Goal: Entertainment & Leisure: Consume media (video, audio)

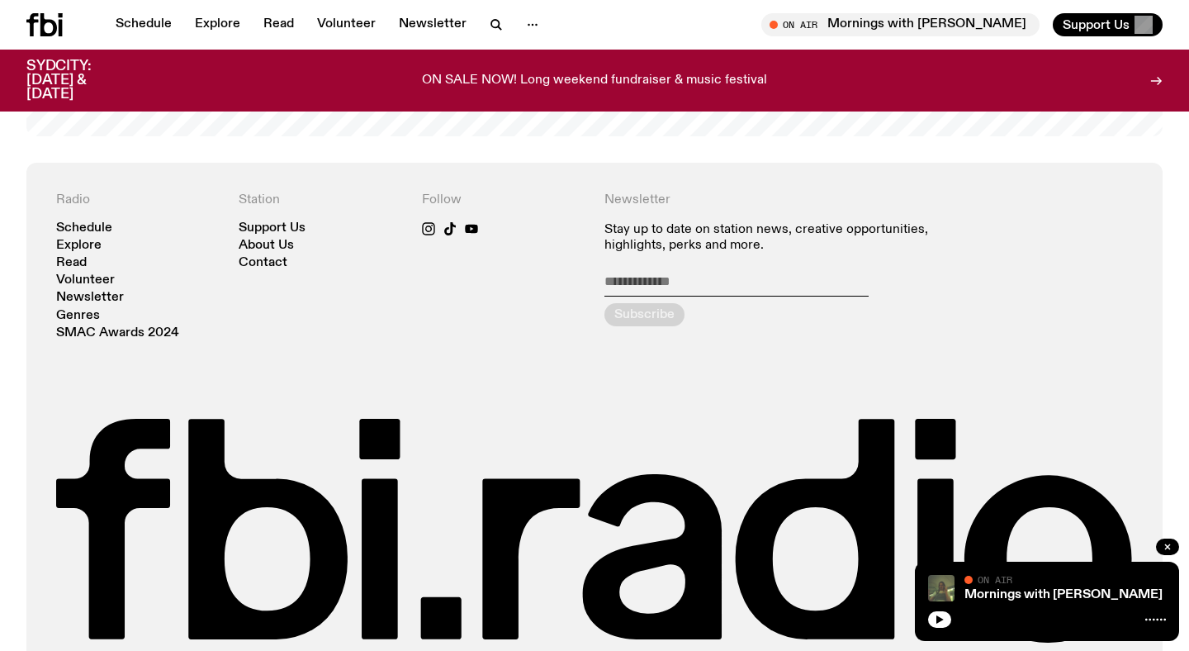
scroll to position [3524, 0]
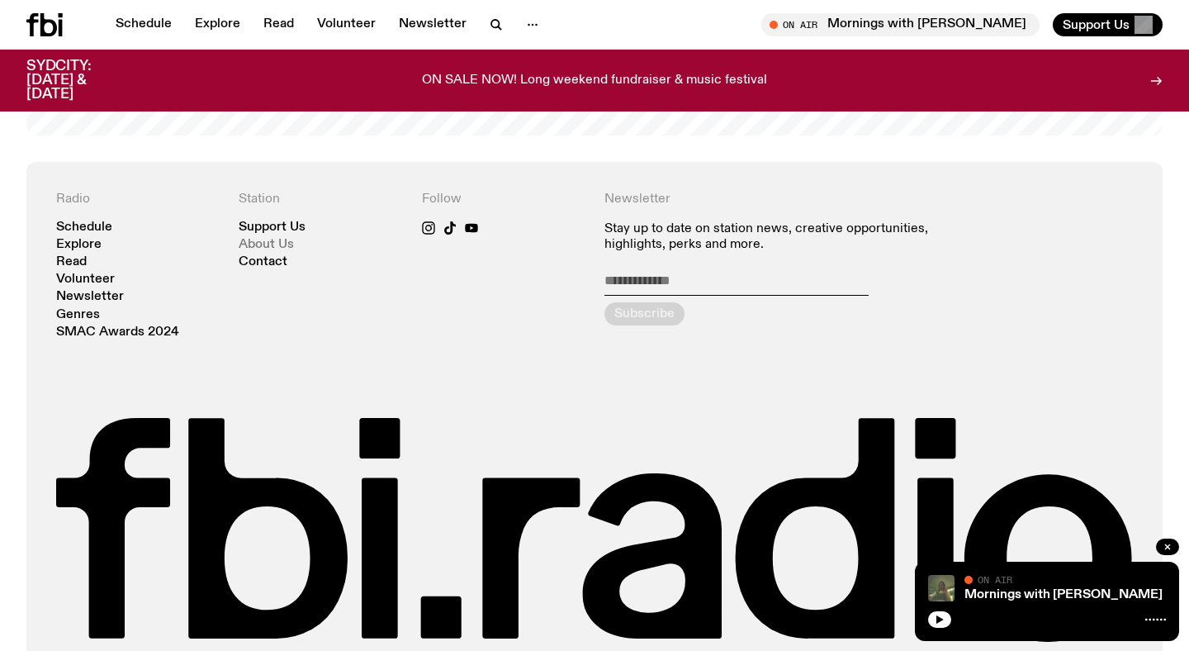
click at [278, 239] on link "About Us" at bounding box center [266, 245] width 55 height 12
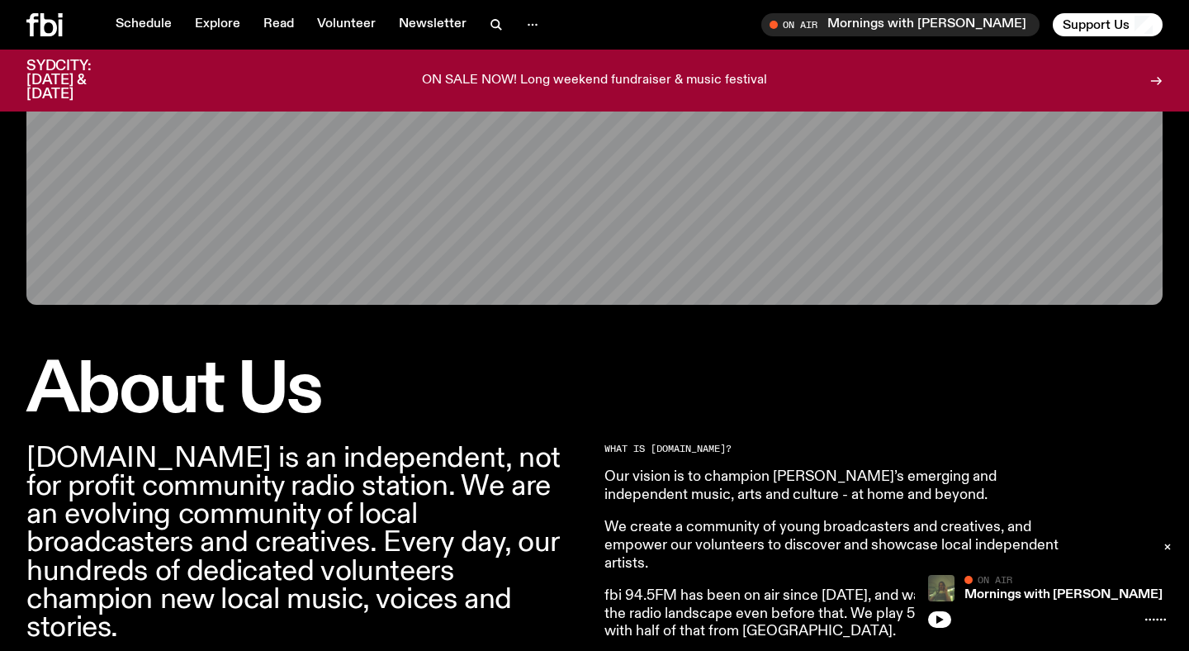
scroll to position [456, 0]
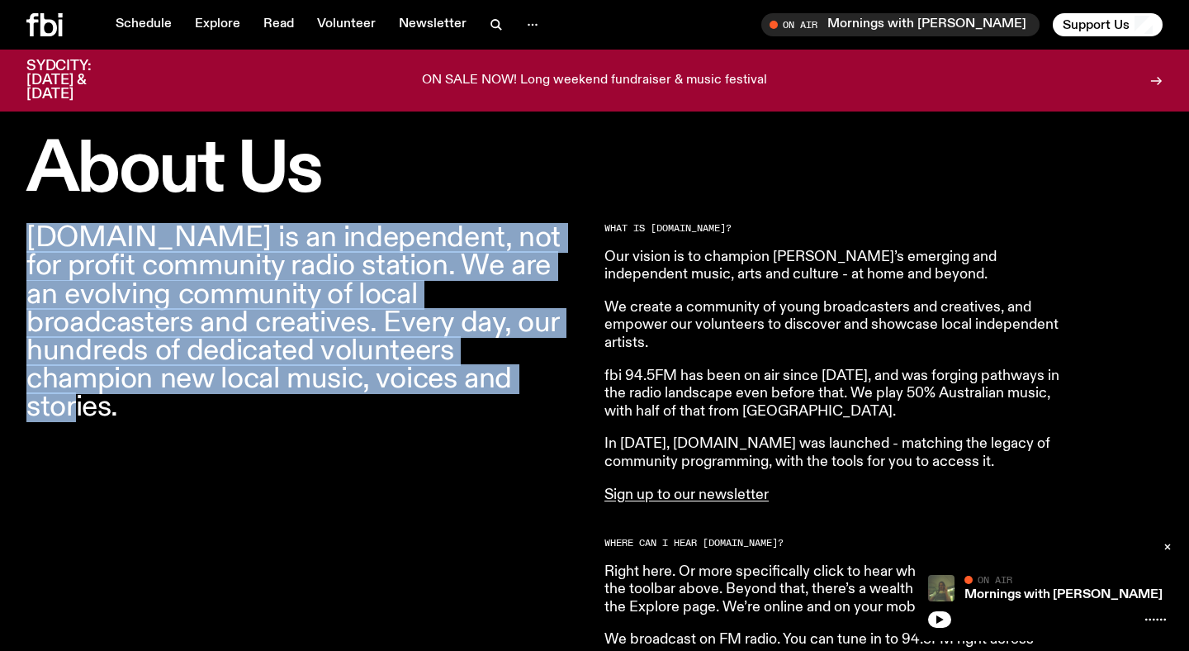
drag, startPoint x: 27, startPoint y: 231, endPoint x: 394, endPoint y: 388, distance: 398.8
click at [396, 388] on p "[DOMAIN_NAME] is an independent, not for profit community radio station. We are…" at bounding box center [305, 322] width 558 height 197
copy p "[DOMAIN_NAME] is an independent, not for profit community radio station. We are…"
click at [213, 25] on link "Explore" at bounding box center [217, 24] width 65 height 23
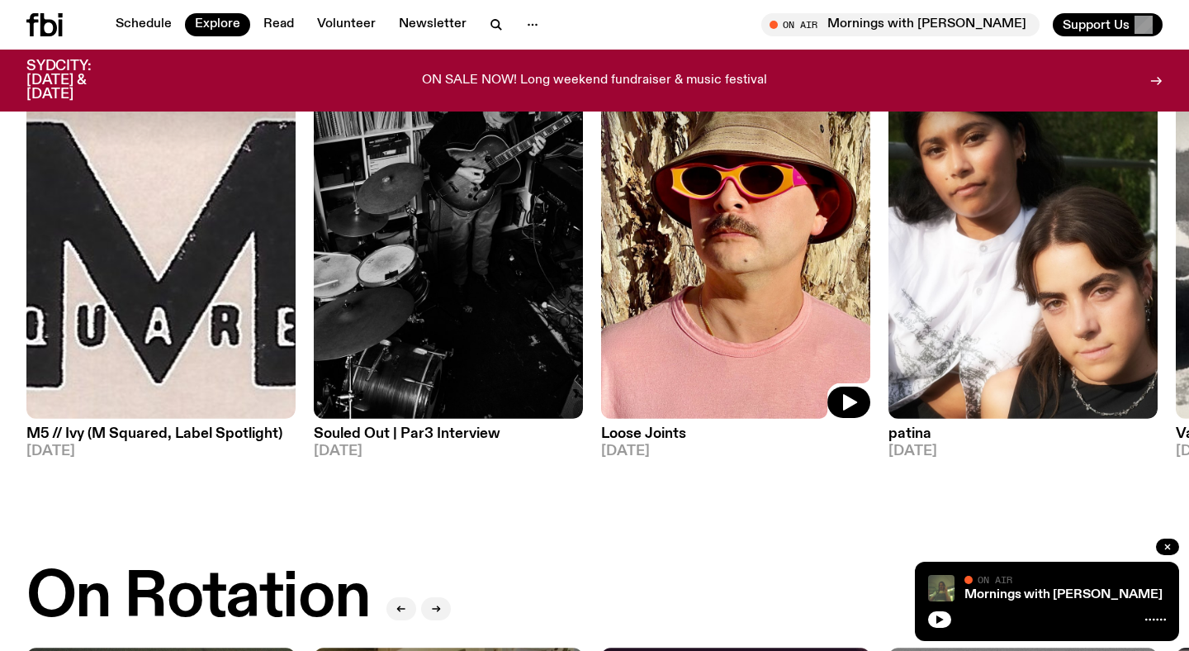
scroll to position [26, 0]
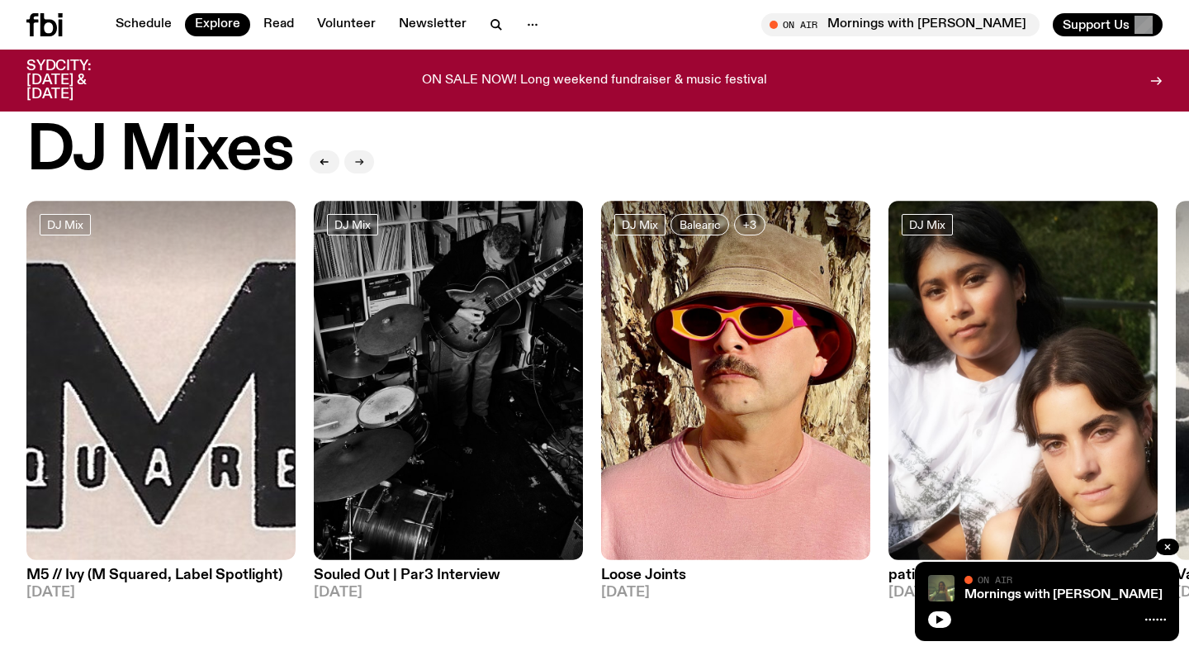
click at [359, 152] on button "button" at bounding box center [359, 161] width 30 height 23
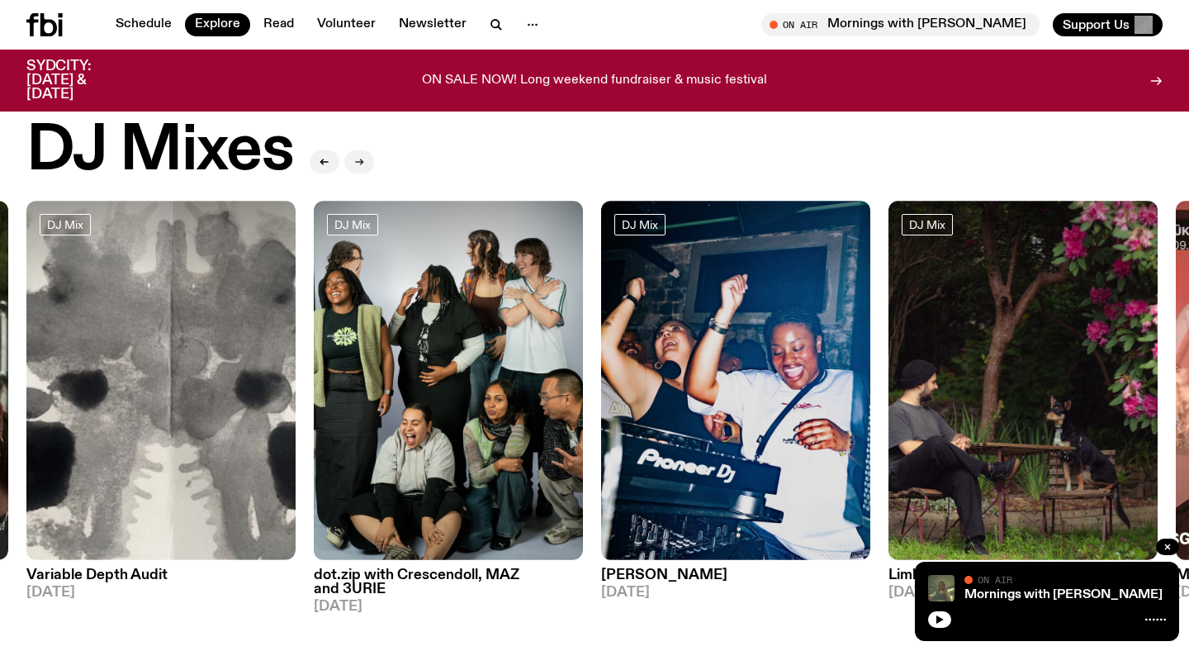
click at [359, 152] on button "button" at bounding box center [359, 161] width 30 height 23
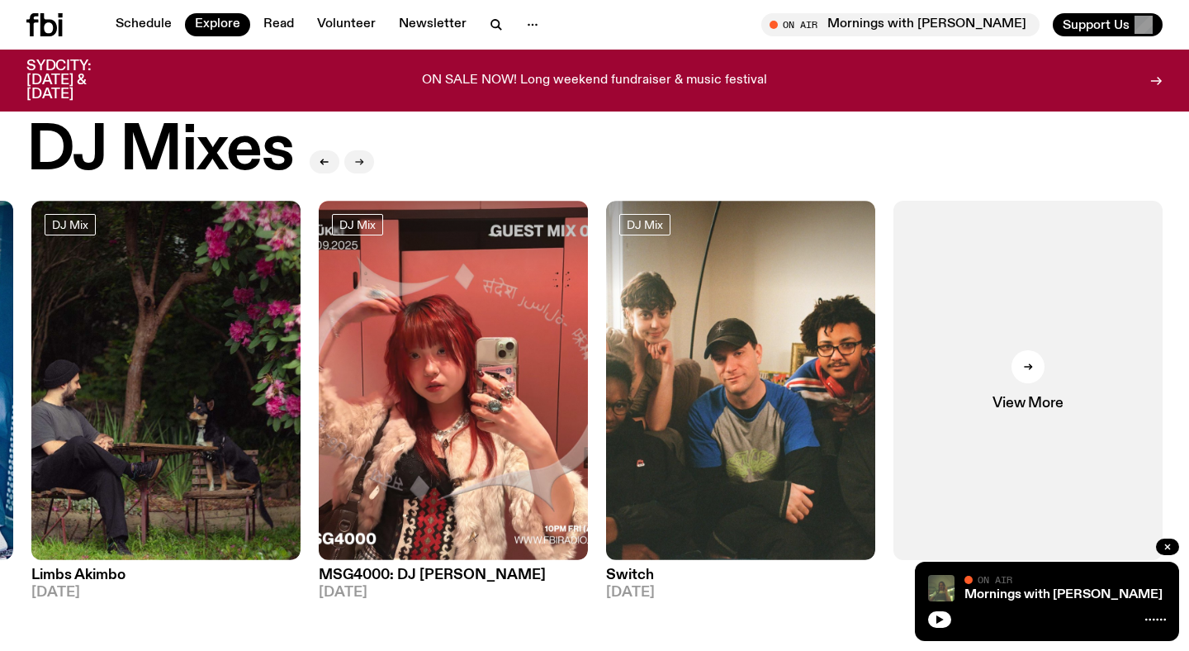
click at [359, 152] on button "button" at bounding box center [359, 161] width 30 height 23
click at [360, 168] on button "button" at bounding box center [359, 161] width 30 height 23
click at [195, 135] on h2 "DJ Mixes" at bounding box center [159, 151] width 267 height 63
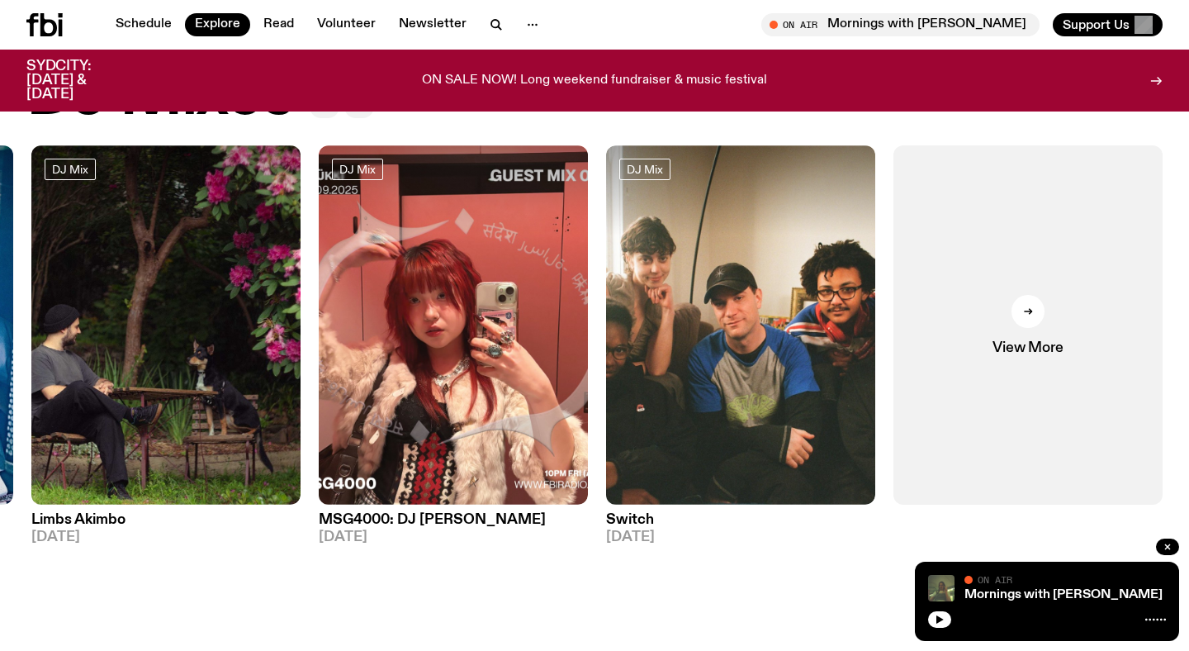
scroll to position [76, 0]
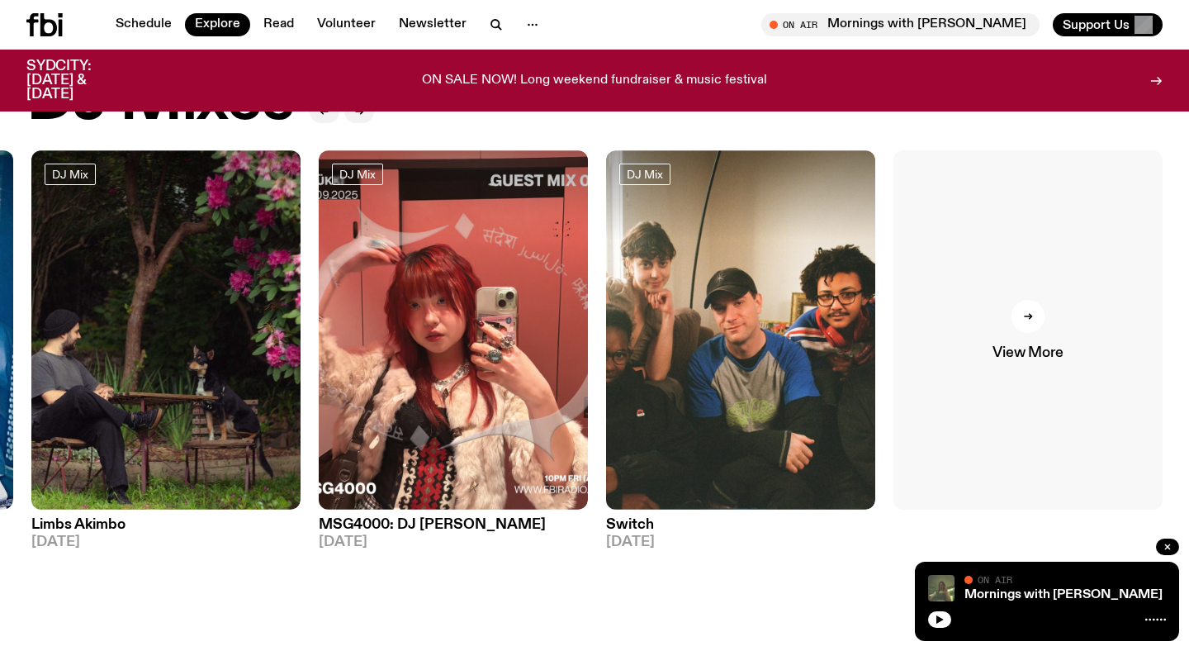
click at [1026, 307] on div at bounding box center [1028, 316] width 33 height 33
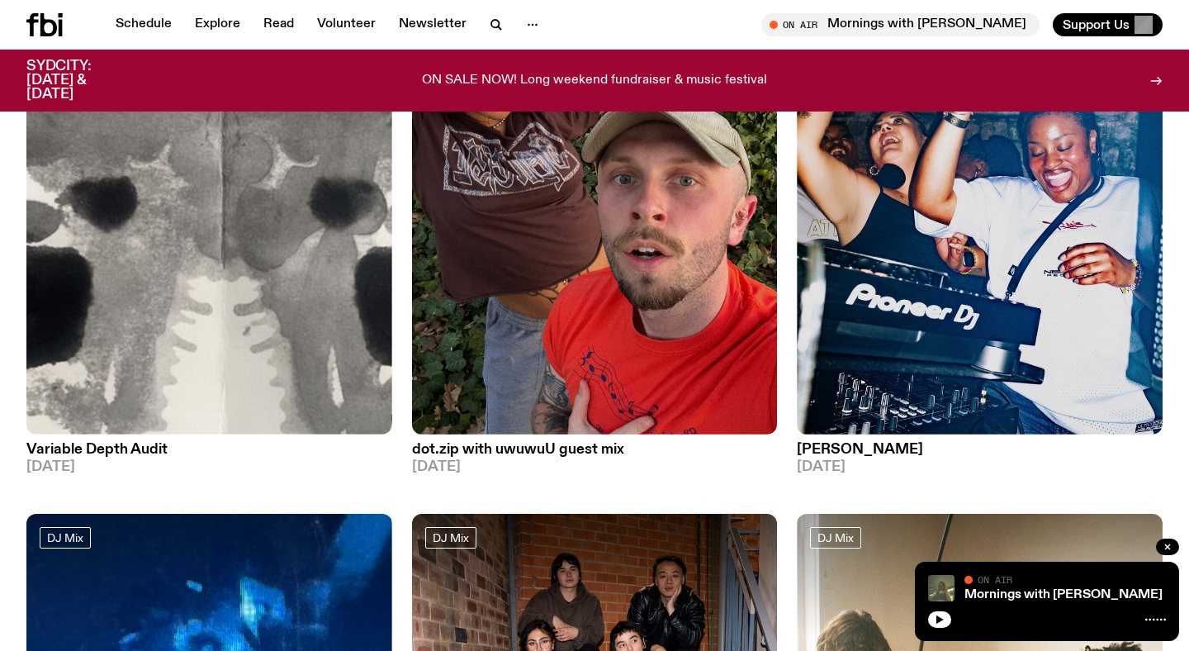
scroll to position [3730, 0]
